Goal: Information Seeking & Learning: Learn about a topic

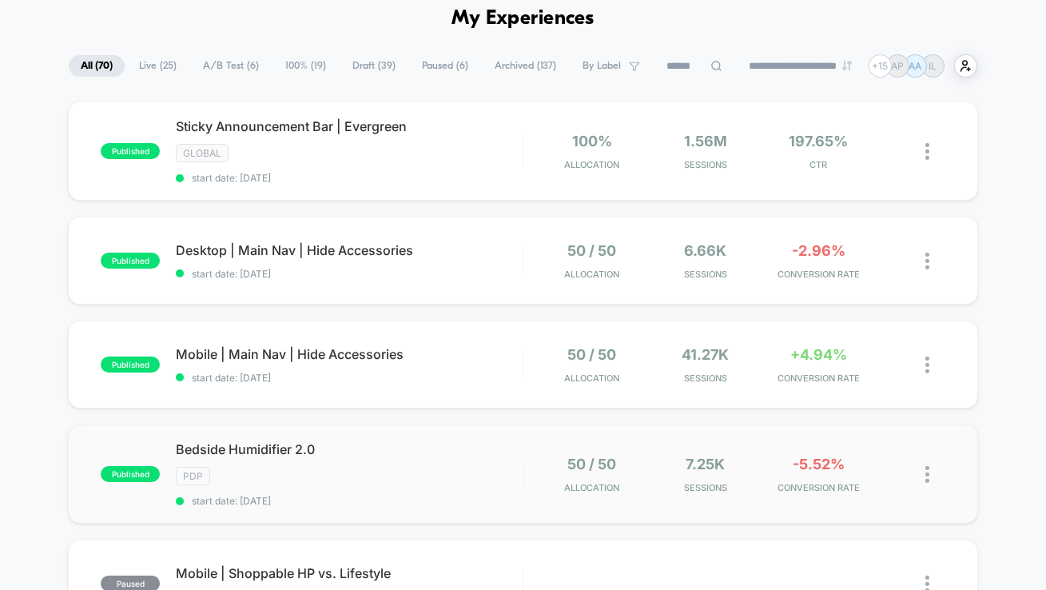
scroll to position [28, 0]
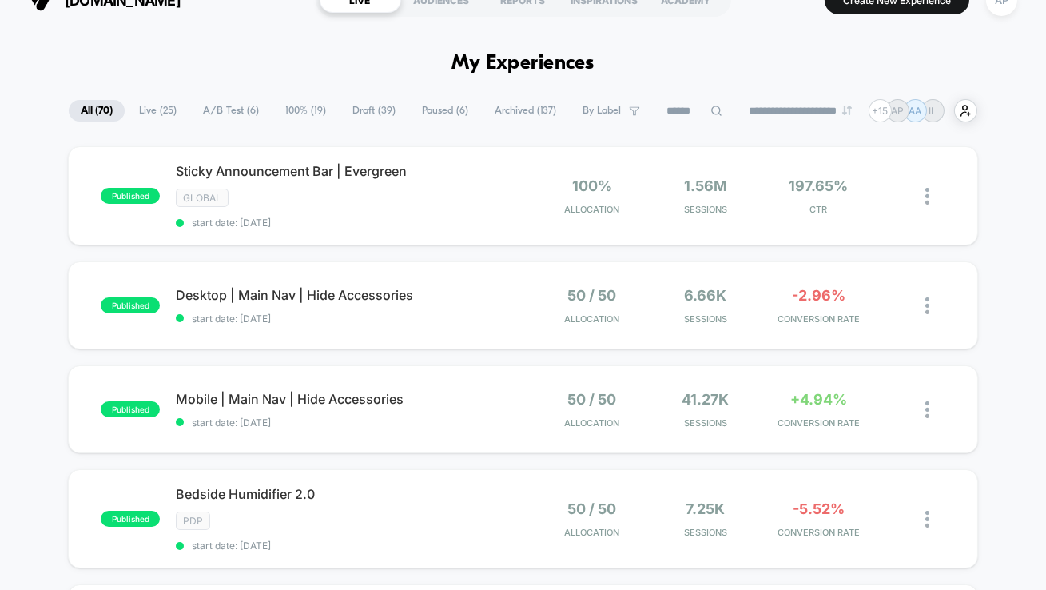
click at [240, 107] on span "A/B Test ( 6 )" at bounding box center [231, 111] width 80 height 22
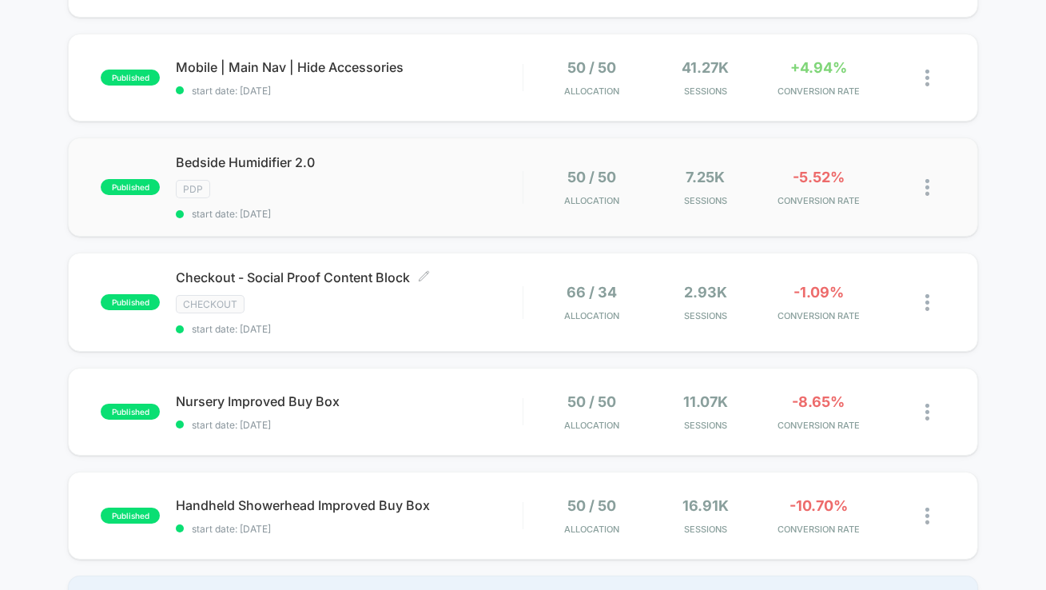
scroll to position [275, 0]
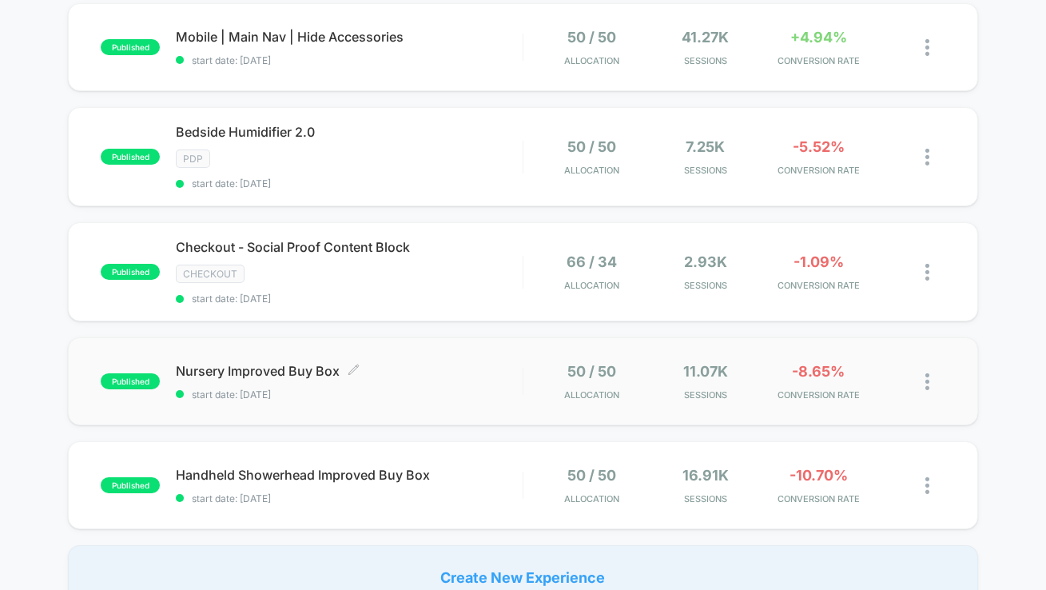
click at [459, 391] on span "start date: [DATE]" at bounding box center [349, 394] width 347 height 12
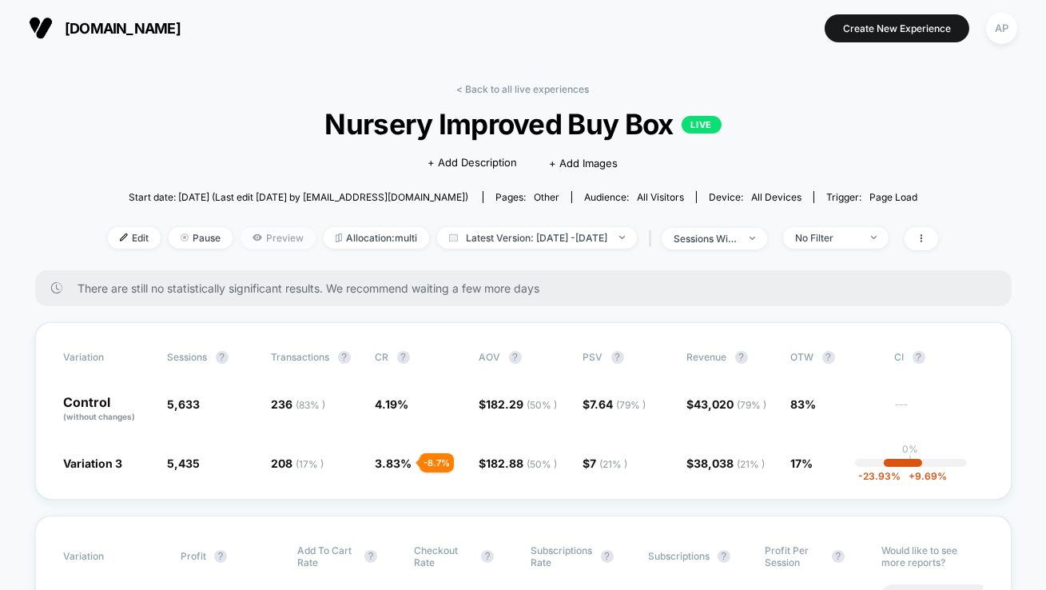
click at [263, 229] on span "Preview" at bounding box center [277, 238] width 75 height 22
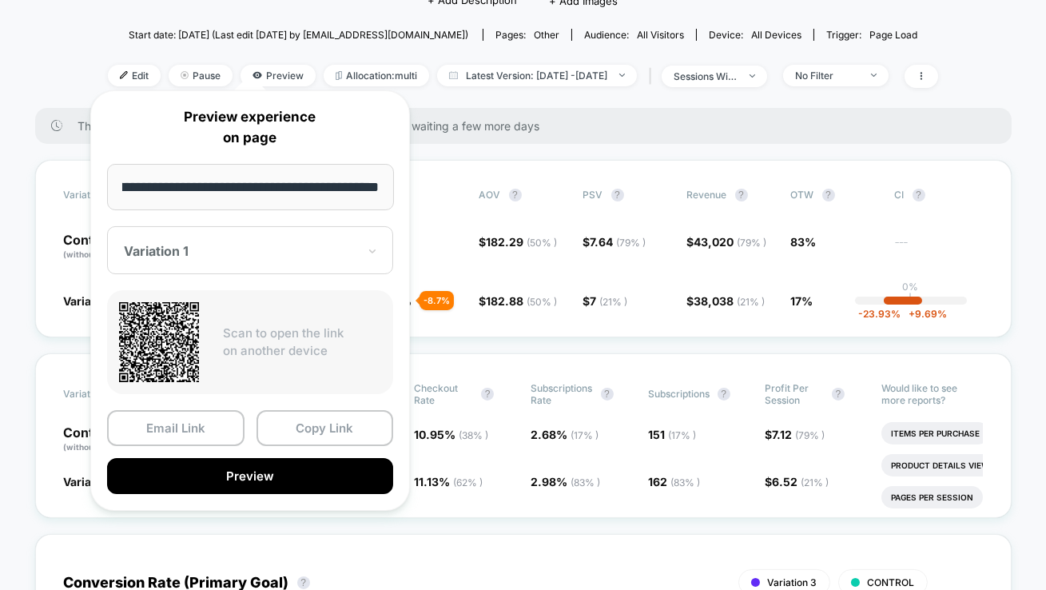
scroll to position [240, 0]
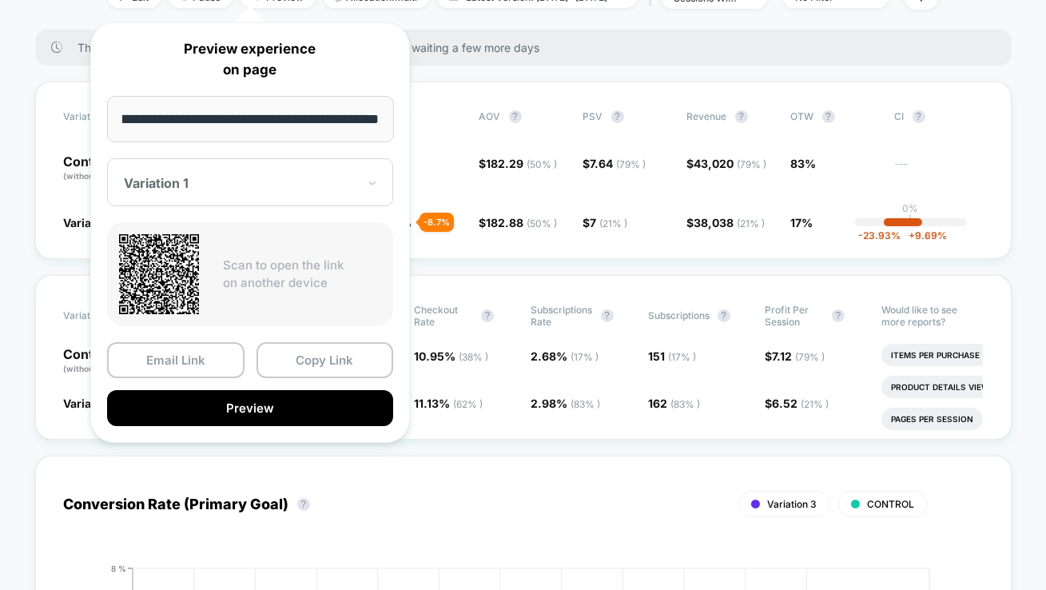
click at [223, 198] on div "Variation 1" at bounding box center [250, 182] width 286 height 48
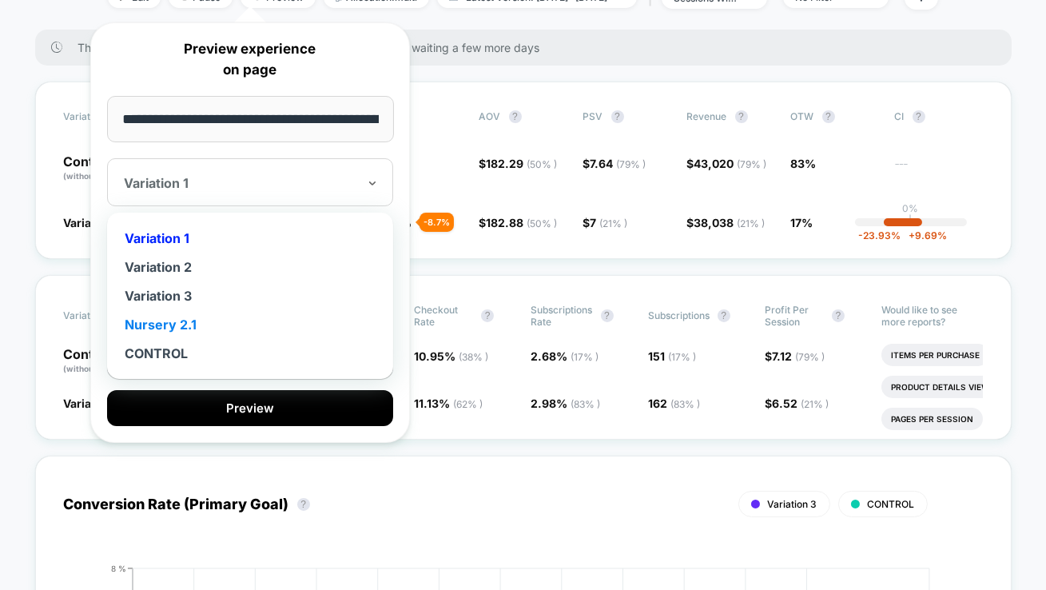
click at [175, 316] on div "Nursery 2.1" at bounding box center [250, 324] width 270 height 29
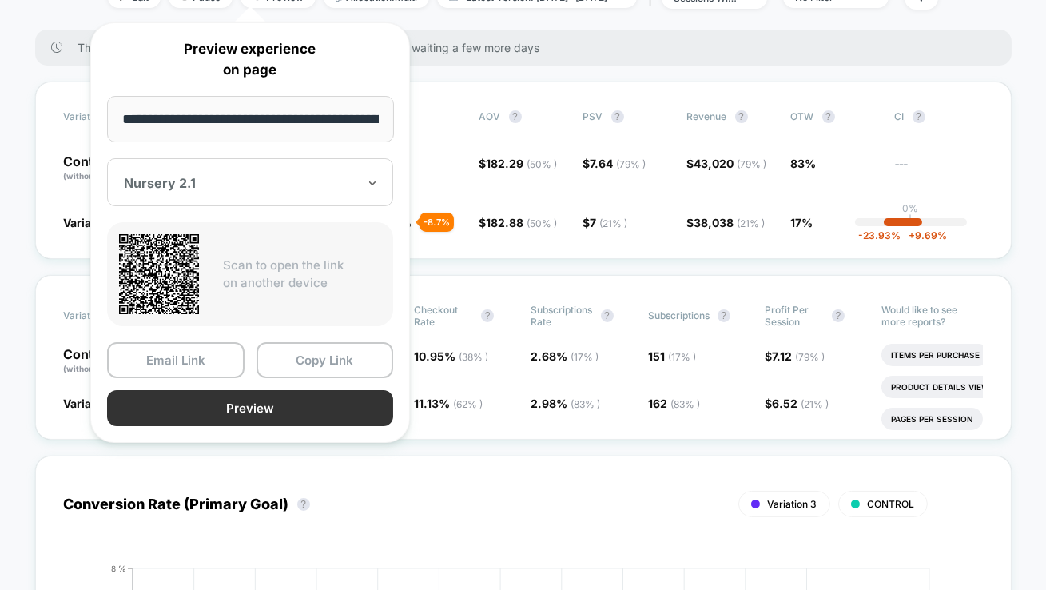
click at [252, 407] on button "Preview" at bounding box center [250, 408] width 286 height 36
